Goal: Complete application form: Complete application form

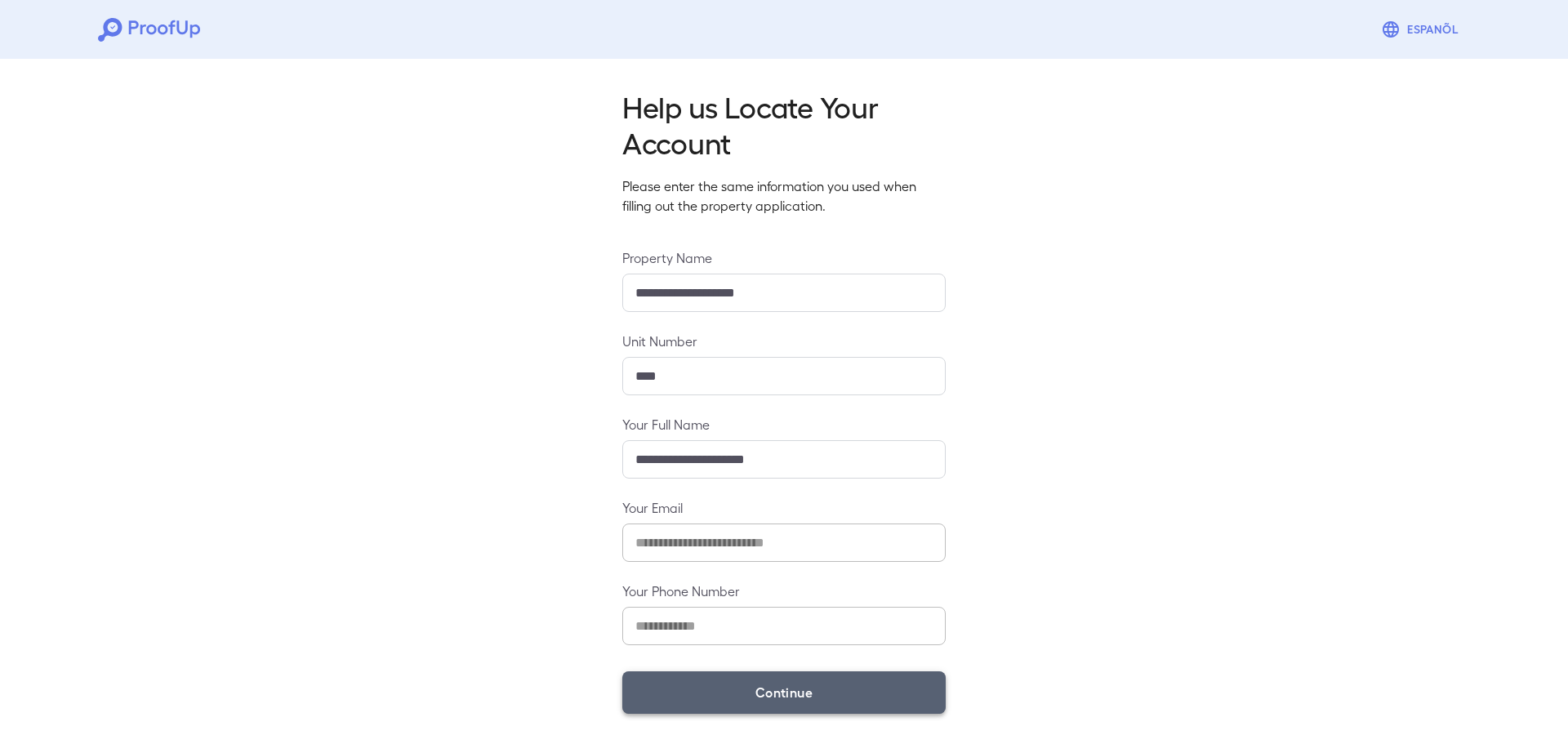
click at [801, 704] on button "Continue" at bounding box center [784, 693] width 323 height 42
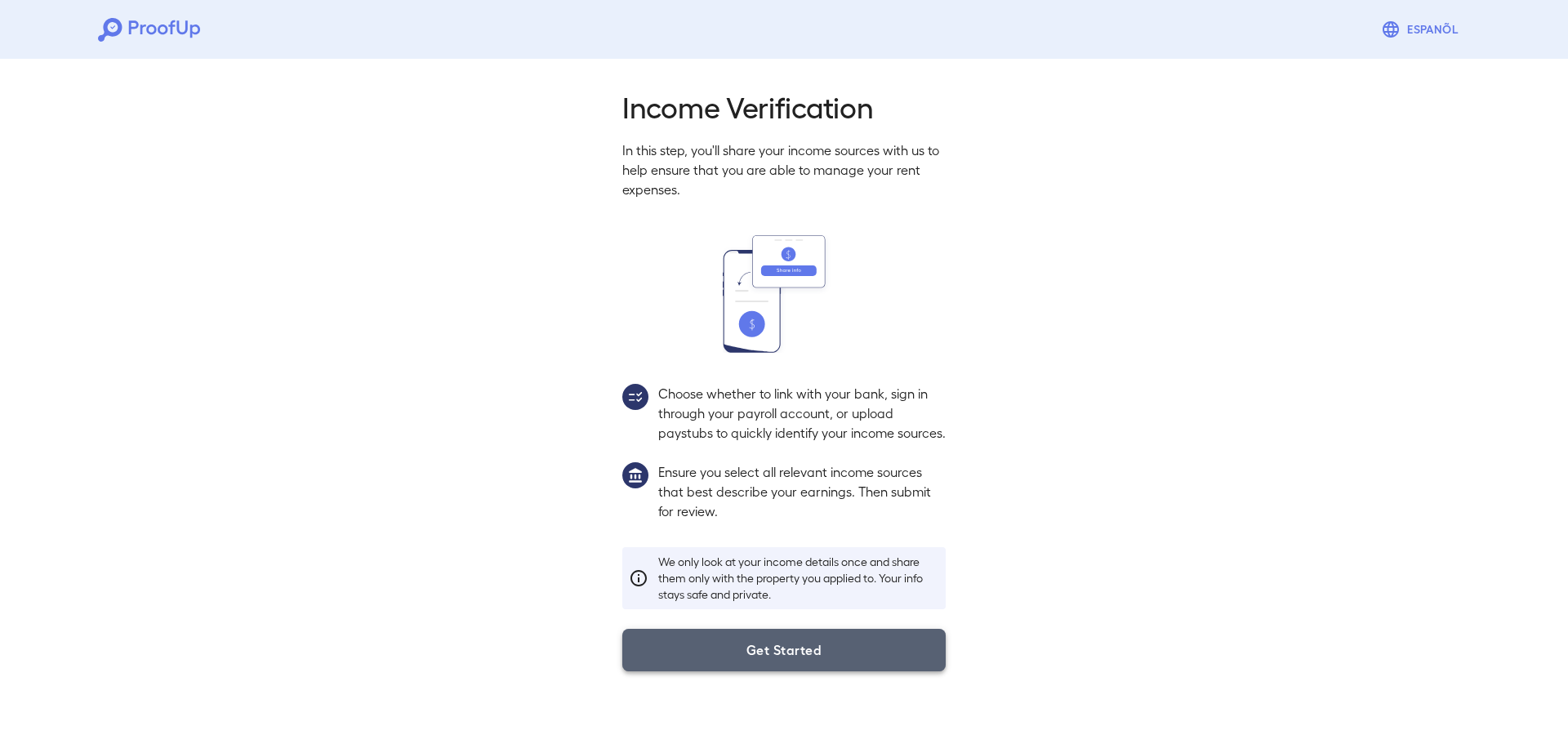
click at [779, 670] on button "Get Started" at bounding box center [784, 650] width 323 height 42
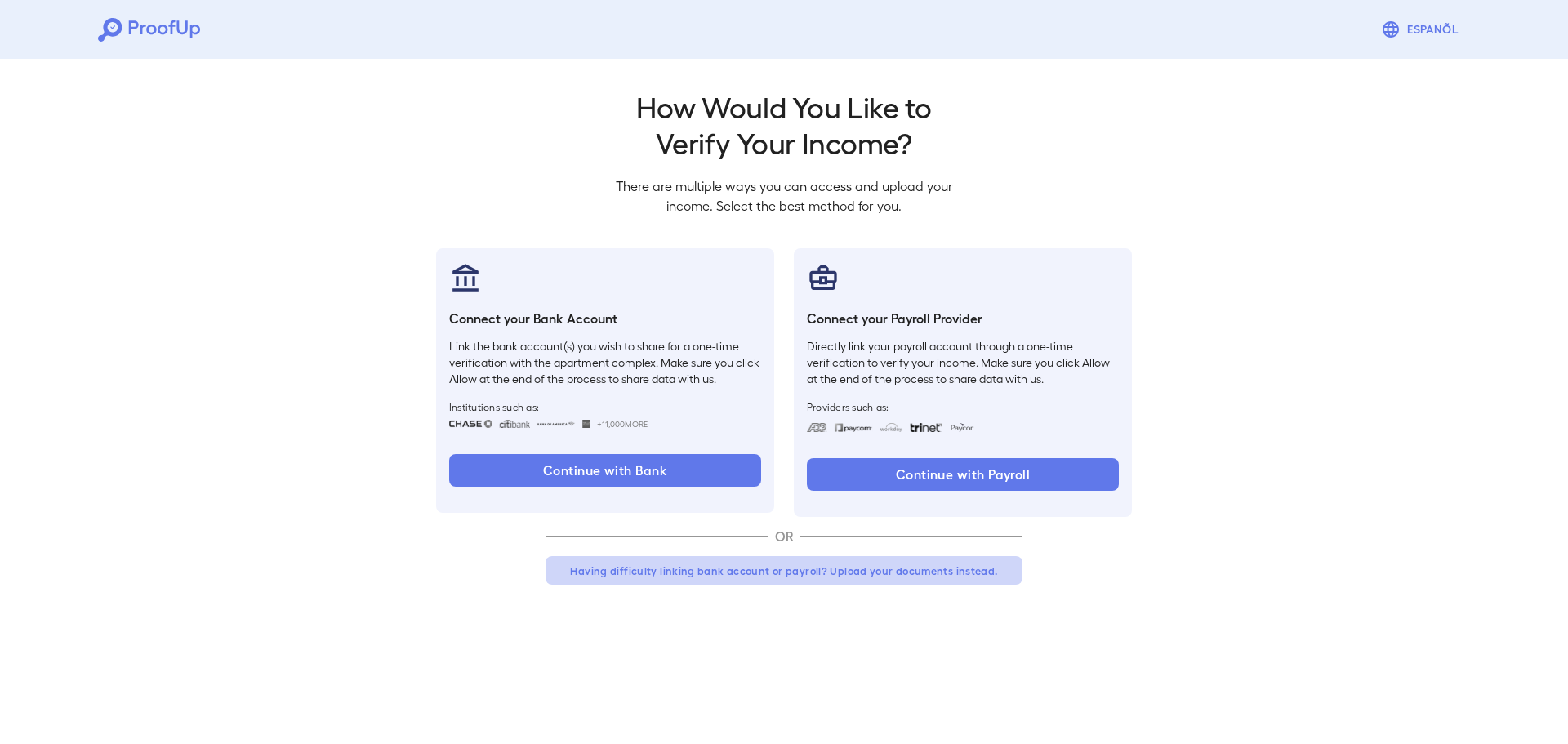
click at [790, 576] on button "Having difficulty linking bank account or payroll? Upload your documents instea…" at bounding box center [784, 571] width 477 height 30
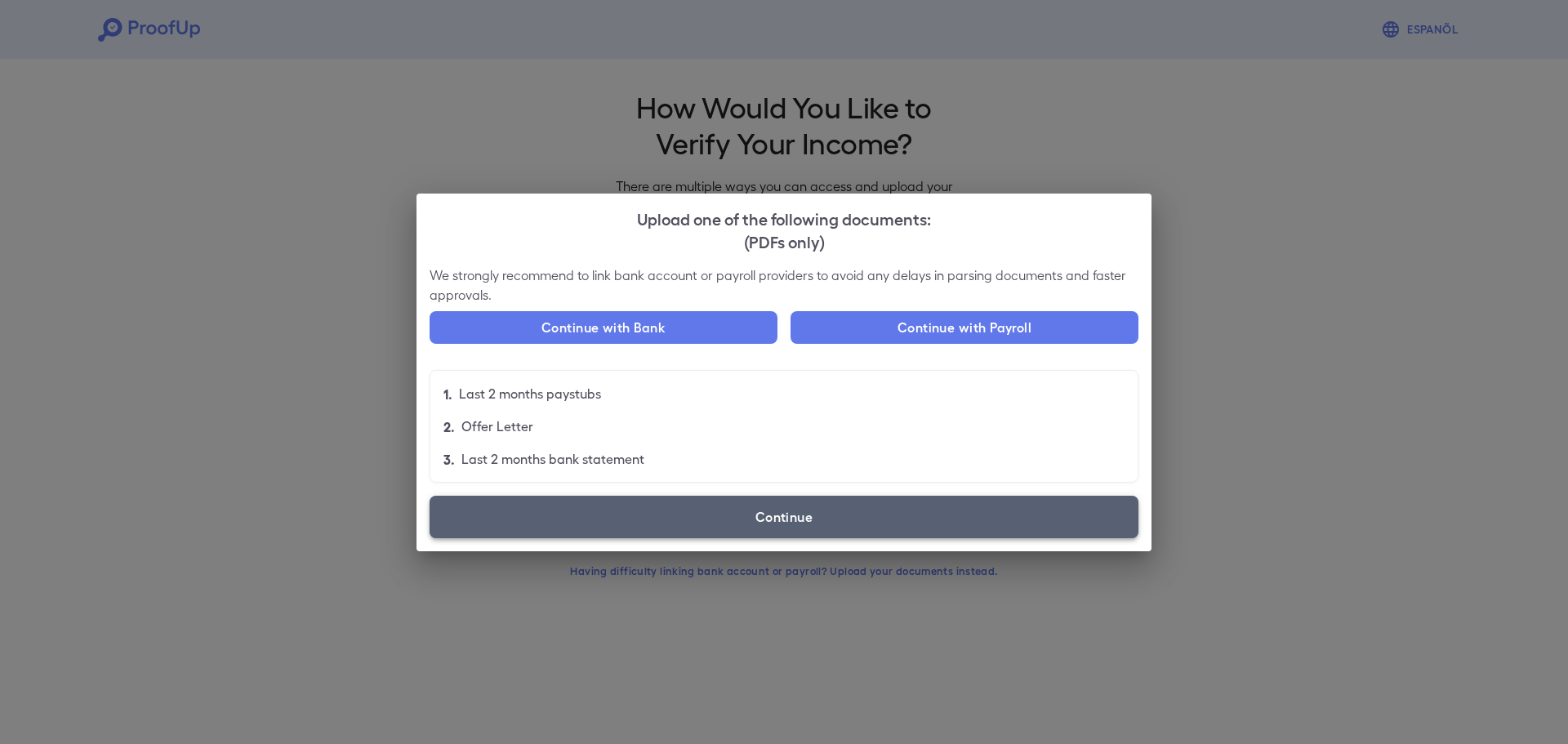
click at [747, 515] on label "Continue" at bounding box center [784, 517] width 709 height 42
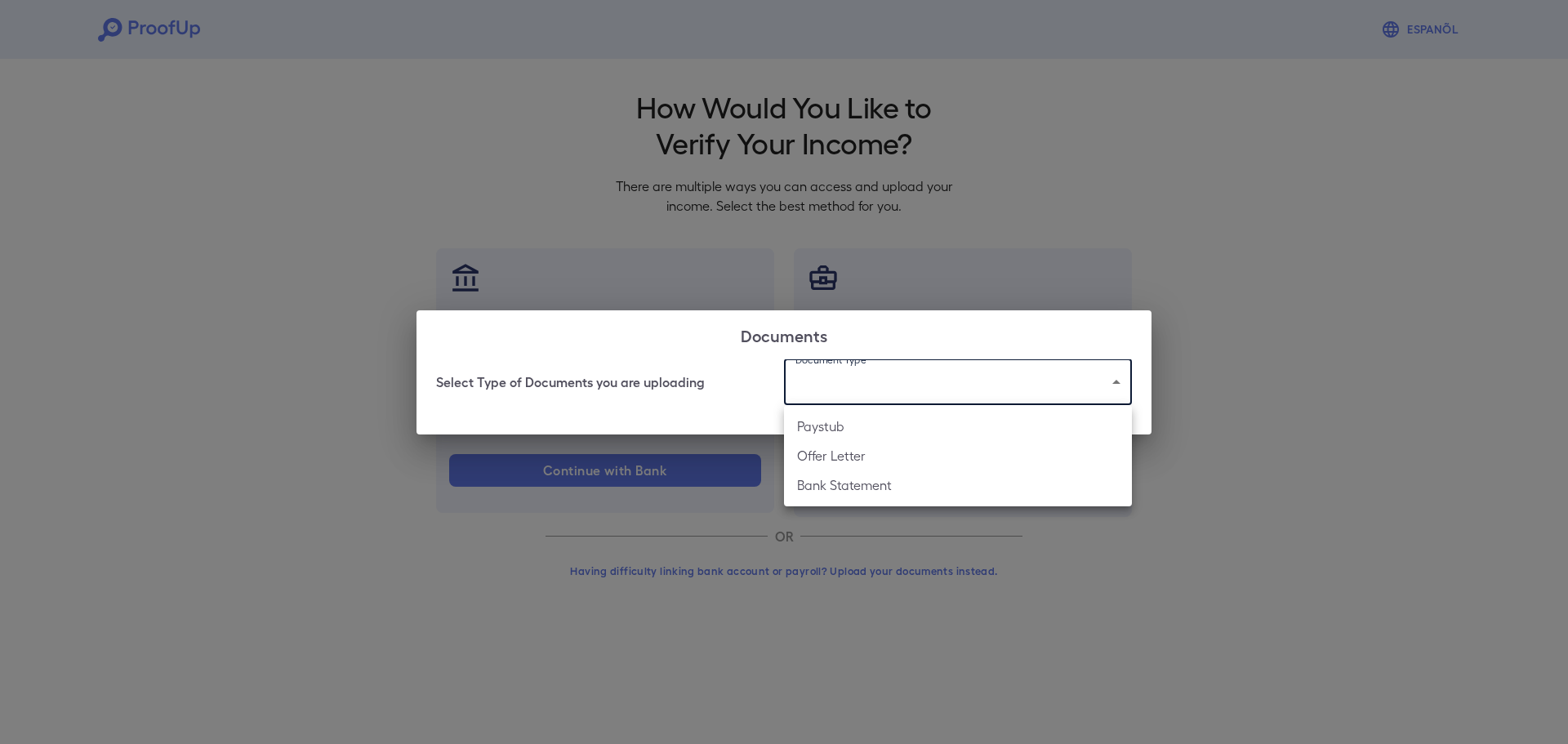
click at [869, 402] on body "Espanõl Go back How Would You Like to Verify Your Income? There are multiple wa…" at bounding box center [784, 312] width 1568 height 624
click at [867, 432] on li "Paystub" at bounding box center [958, 427] width 348 height 30
type input "*******"
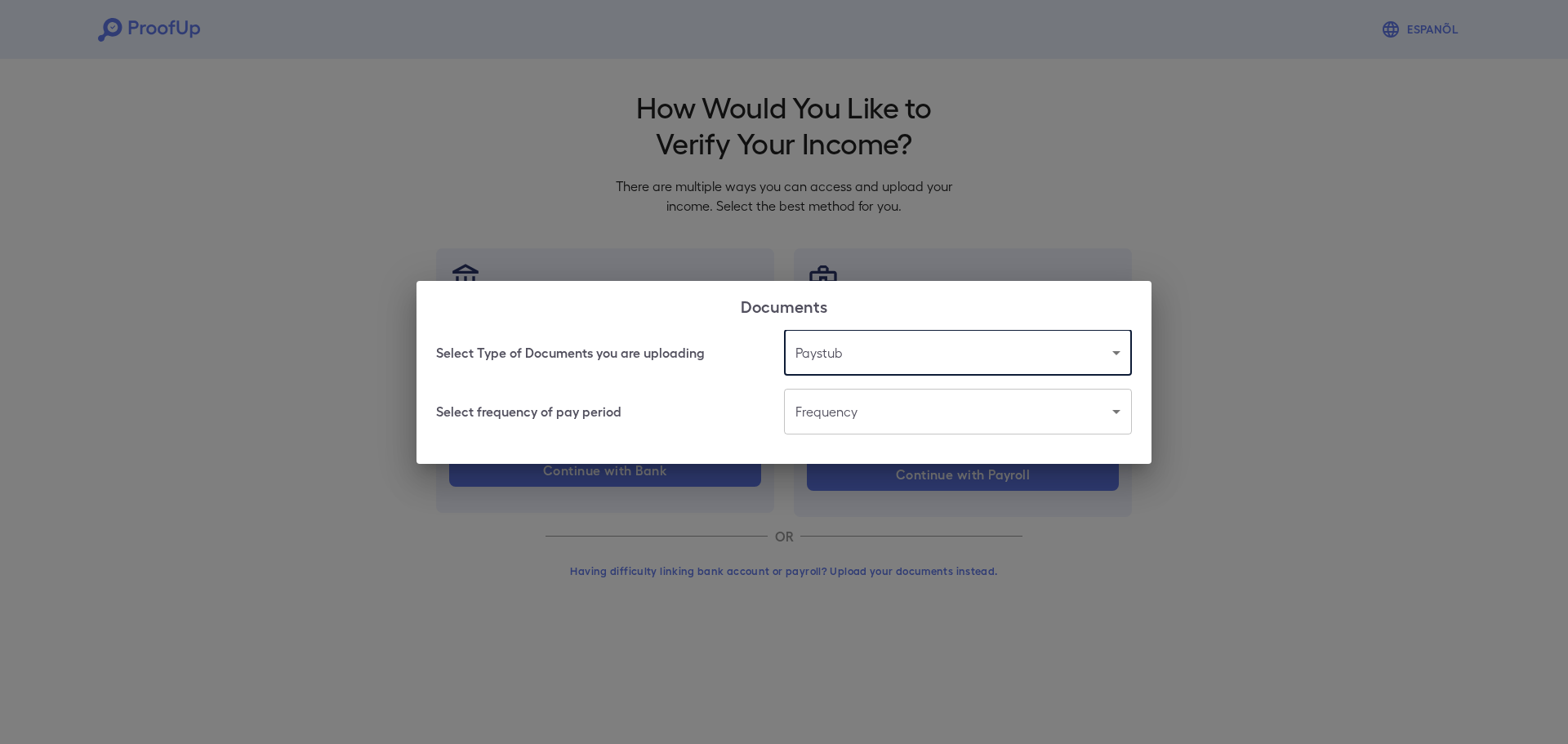
click at [840, 422] on body "Espanõl Go back How Would You Like to Verify Your Income? There are multiple wa…" at bounding box center [784, 312] width 1568 height 624
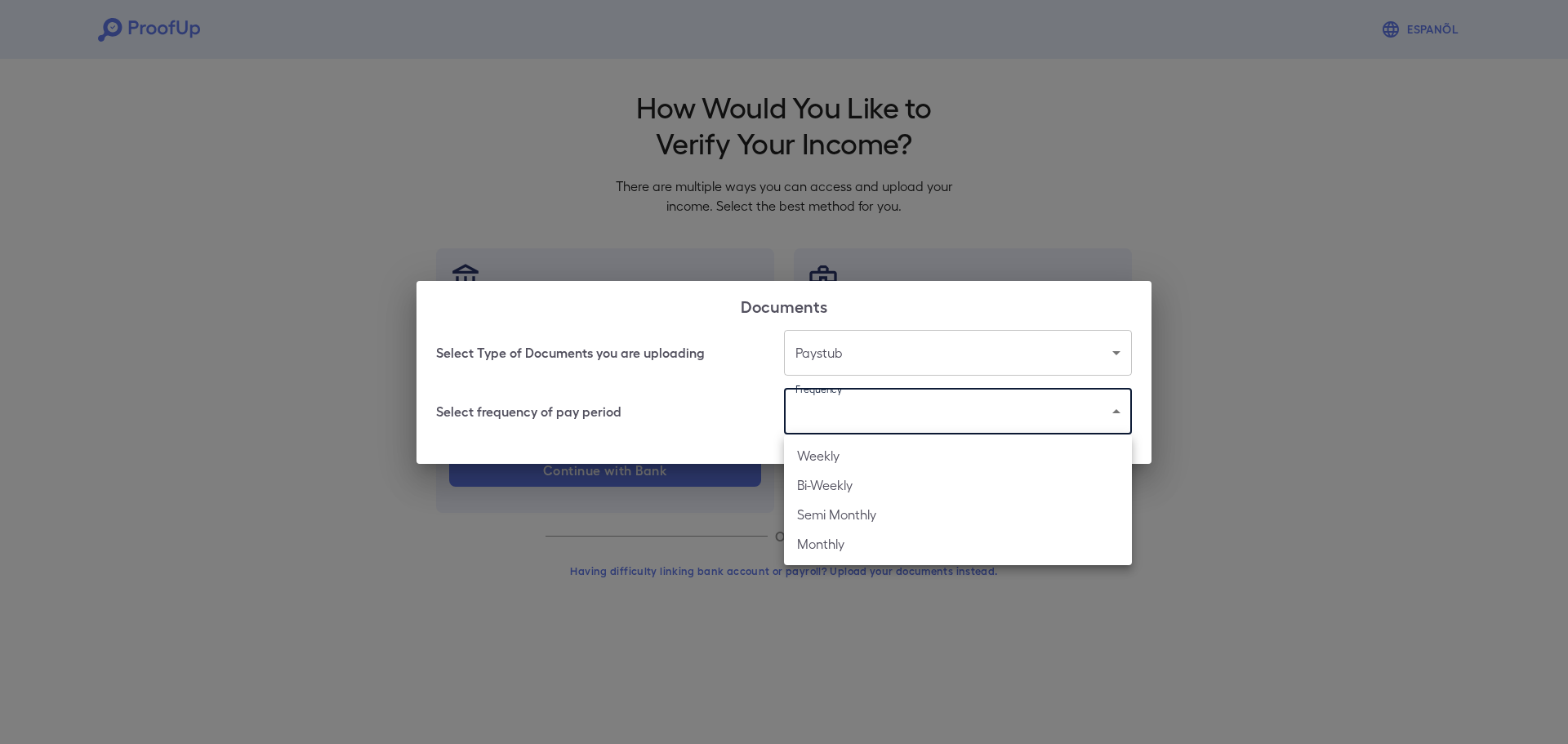
click at [863, 458] on li "Weekly" at bounding box center [958, 455] width 348 height 30
type input "******"
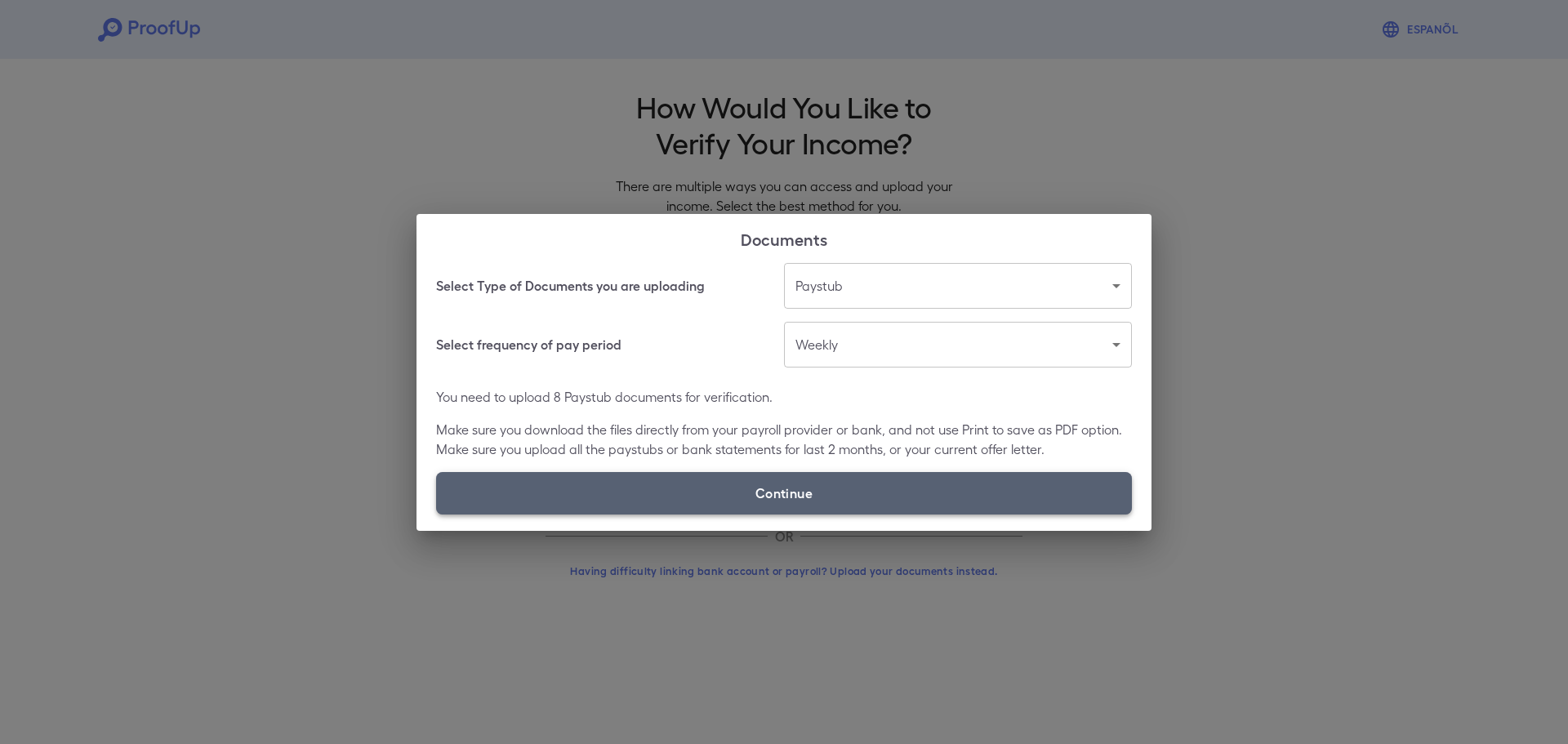
click at [788, 489] on label "Continue" at bounding box center [784, 493] width 696 height 42
click at [437, 514] on input "Continue" at bounding box center [436, 514] width 1 height 1
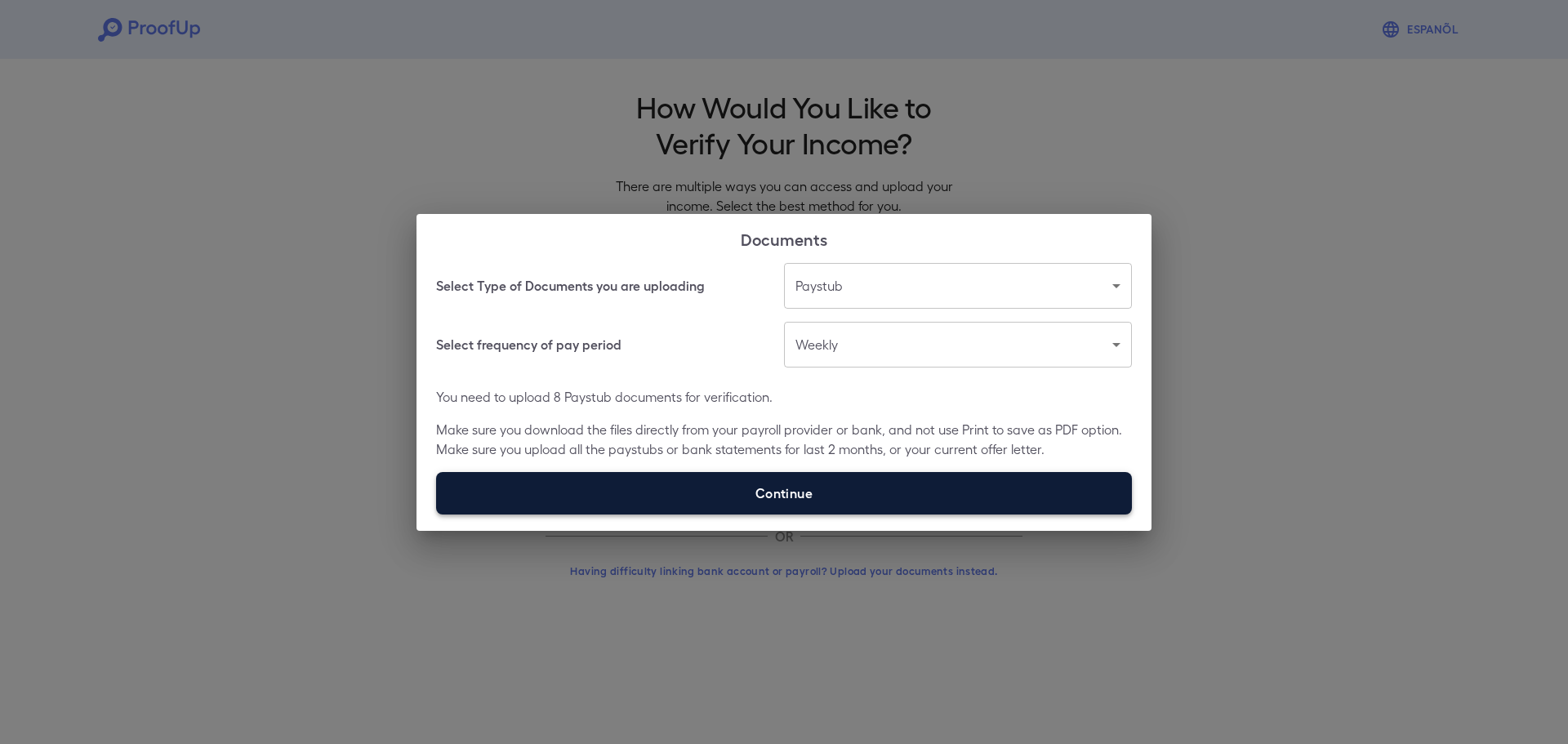
type input "**********"
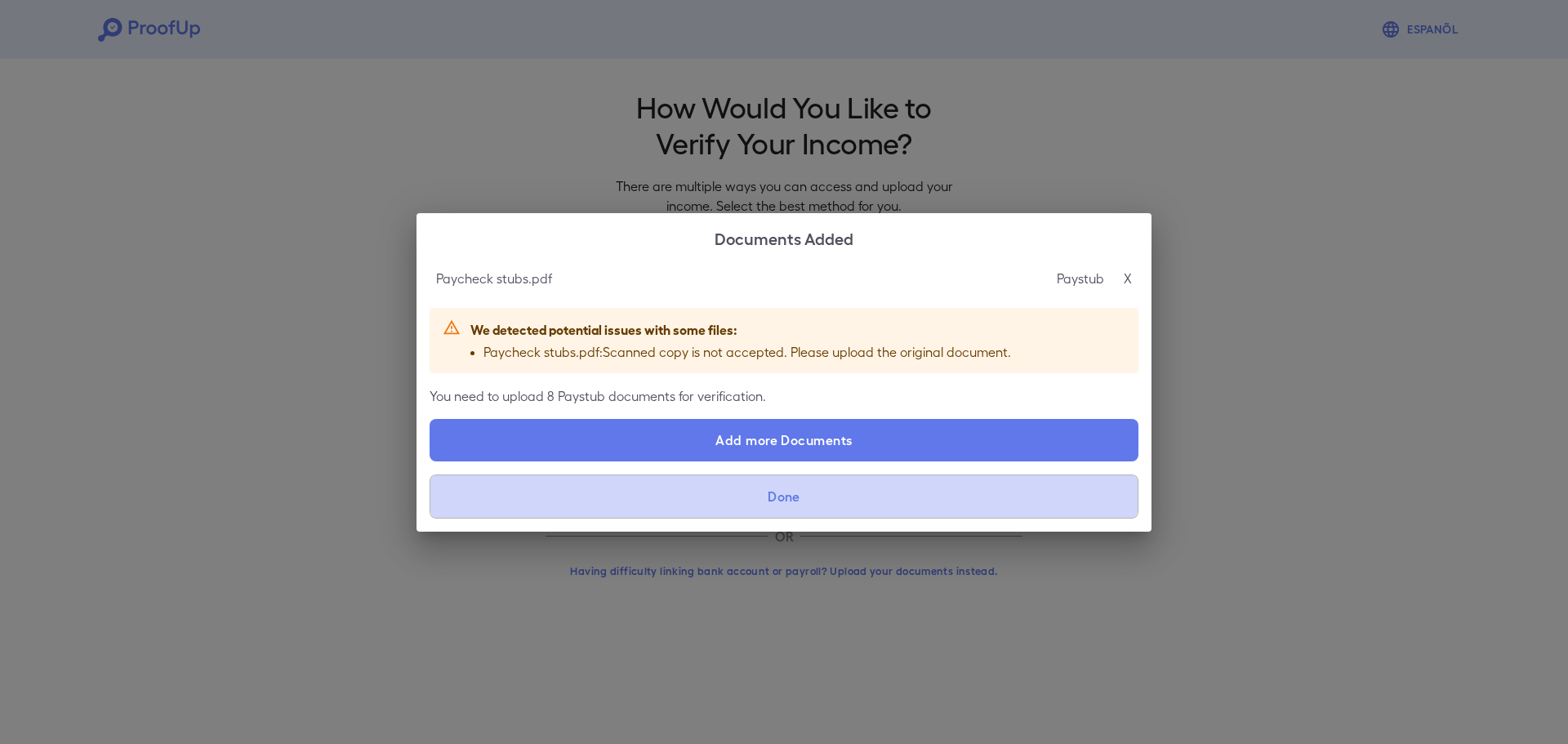
click at [805, 500] on button "Done" at bounding box center [784, 496] width 709 height 44
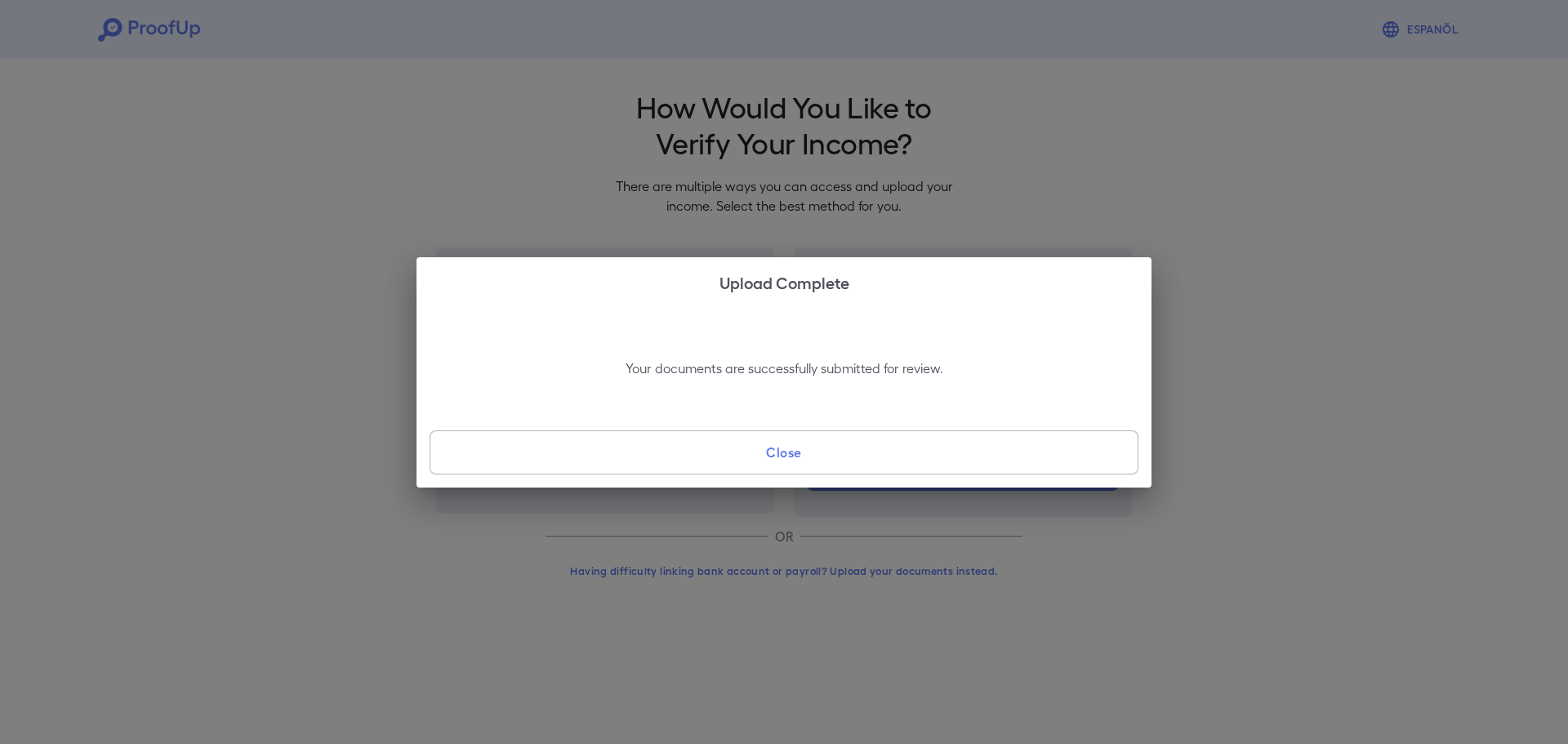
click at [796, 450] on button "Close" at bounding box center [784, 453] width 709 height 44
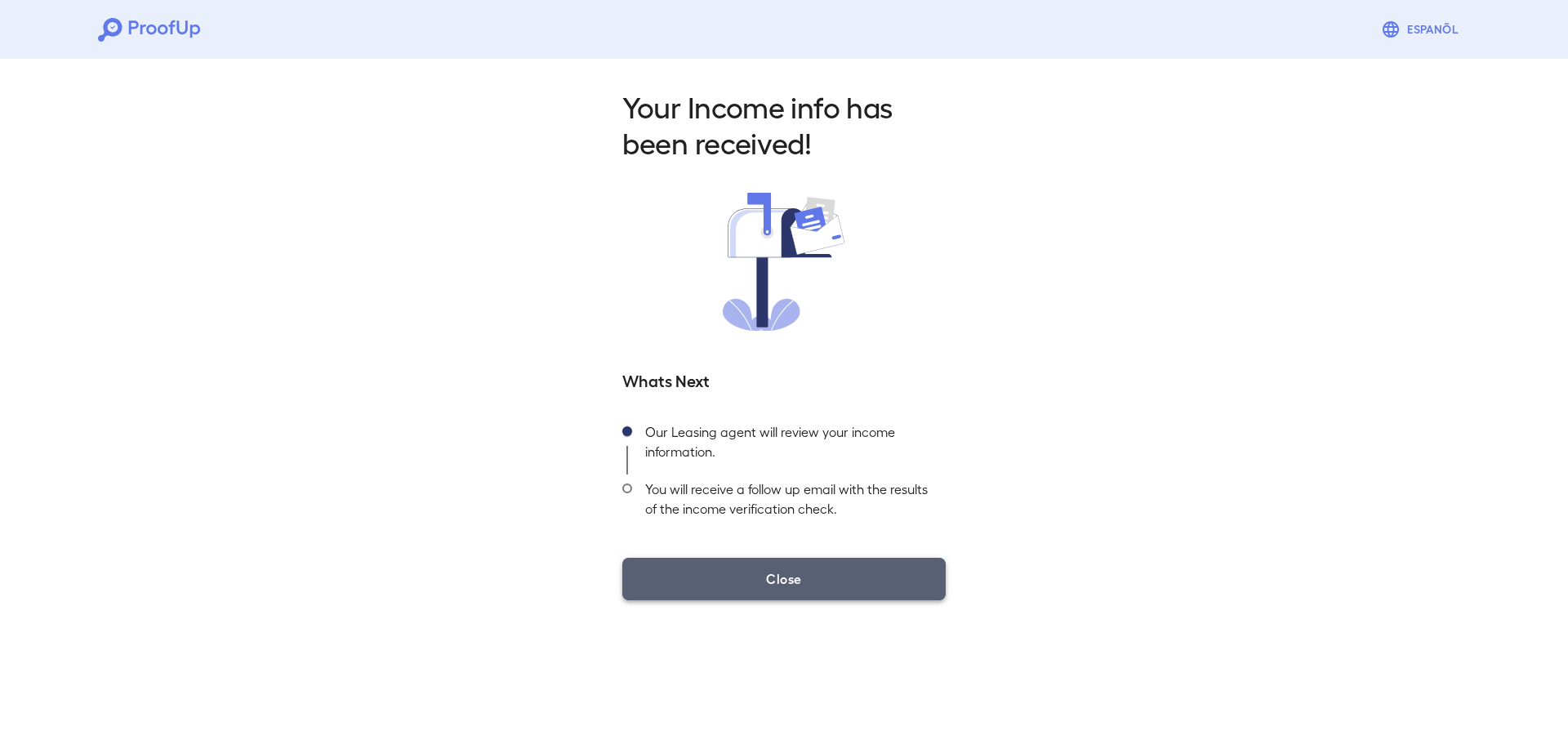
click at [820, 569] on button "Close" at bounding box center [784, 579] width 323 height 42
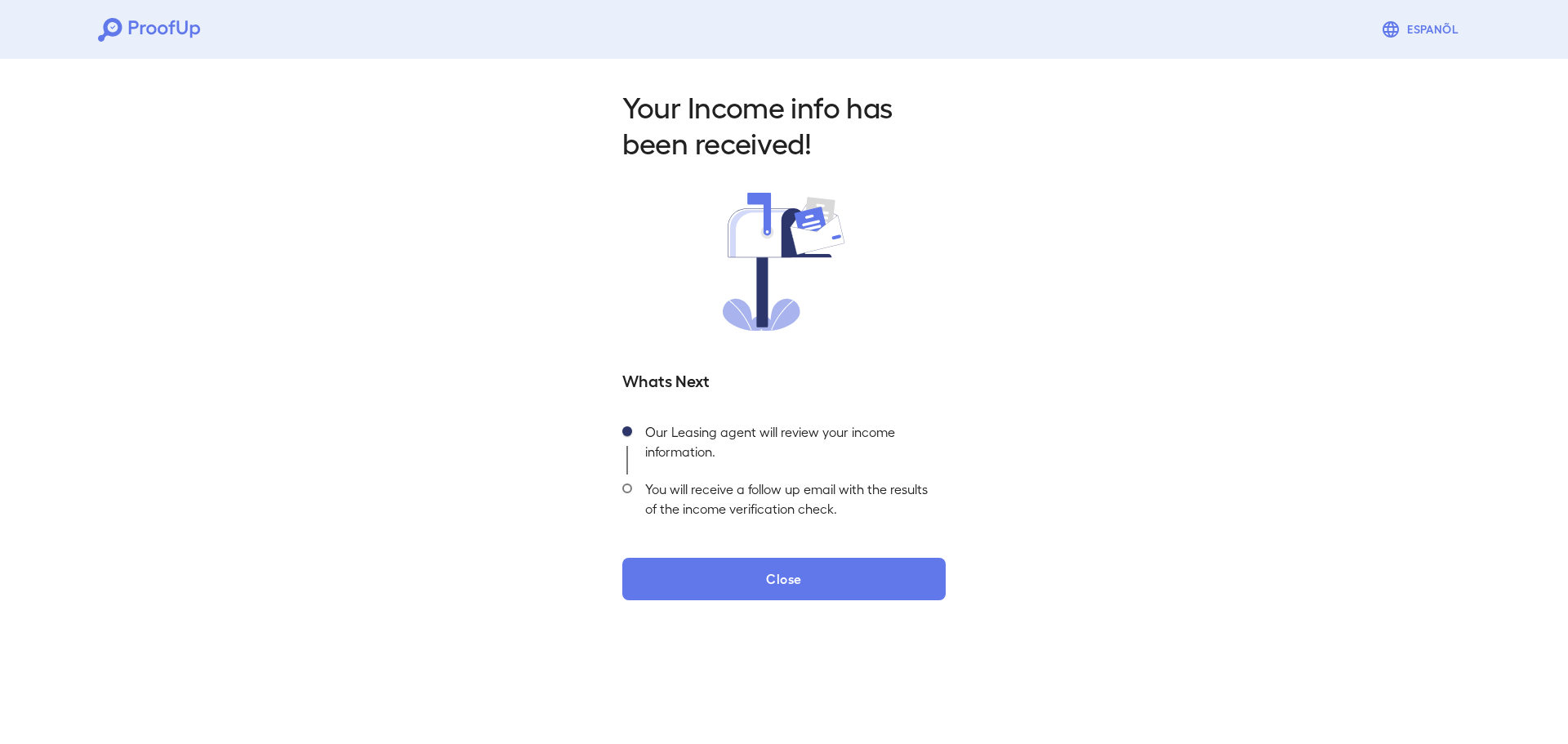
click at [1072, 246] on div "Your Income info has been received! Whats Next Our Leasing agent will review yo…" at bounding box center [784, 339] width 1568 height 574
